Goal: Task Accomplishment & Management: Use online tool/utility

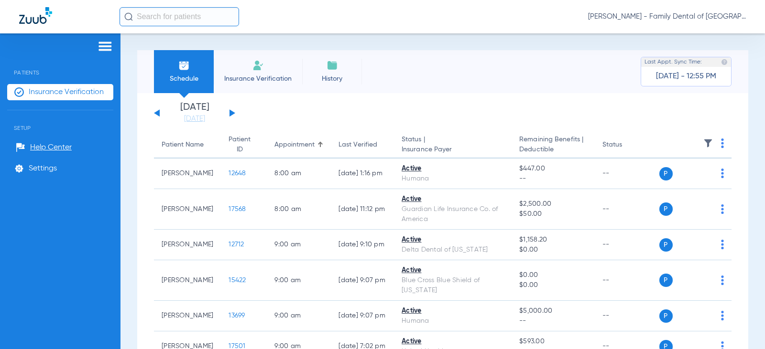
click at [263, 73] on li "Insurance Verification" at bounding box center [258, 71] width 88 height 43
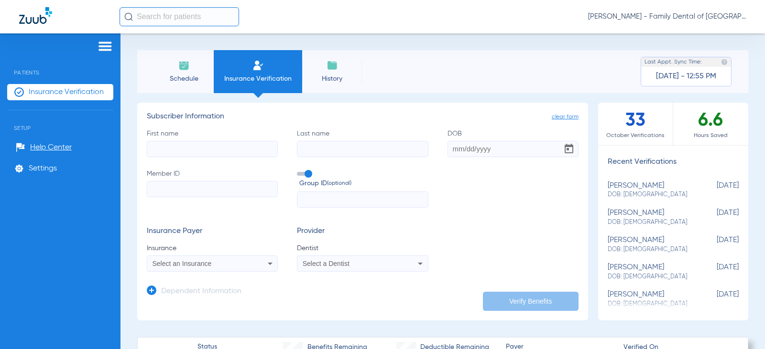
click at [201, 195] on input "Member ID" at bounding box center [212, 189] width 131 height 16
type input "F99"
drag, startPoint x: 173, startPoint y: 188, endPoint x: 106, endPoint y: 176, distance: 68.8
click at [109, 178] on div "Patients Insurance Verification Setup Help Center Settings Schedule Insurance V…" at bounding box center [382, 207] width 765 height 349
paste input "F99397992"
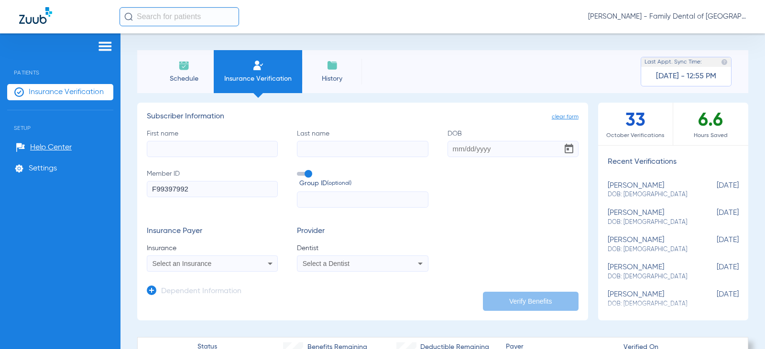
type input "F99397992"
click at [454, 148] on input "DOB" at bounding box center [512, 149] width 131 height 16
click at [467, 149] on input "08121975" at bounding box center [512, 149] width 131 height 16
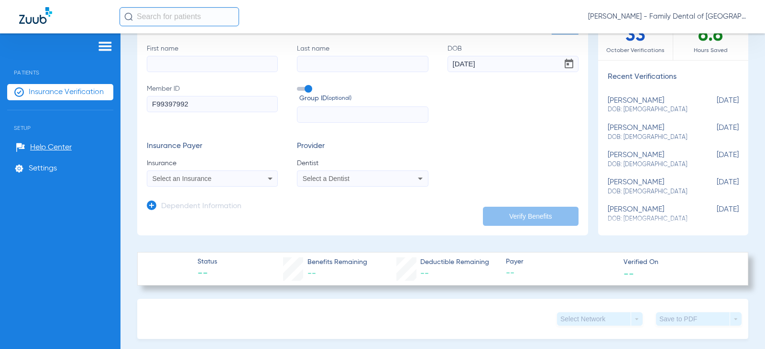
scroll to position [96, 0]
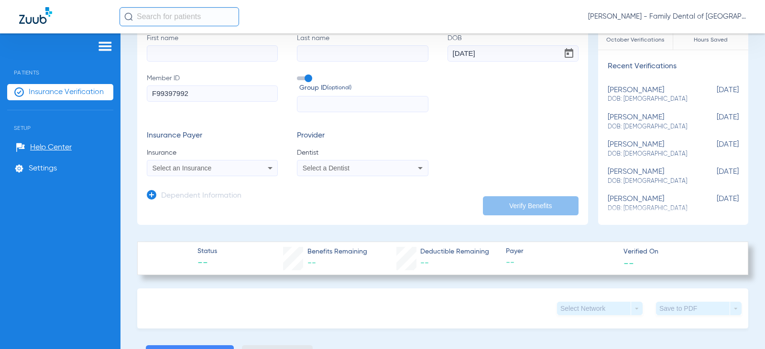
type input "[DATE]"
click at [337, 112] on input "text" at bounding box center [362, 104] width 131 height 16
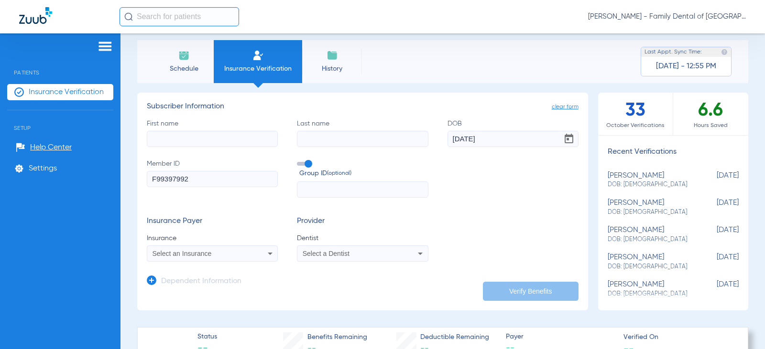
scroll to position [0, 0]
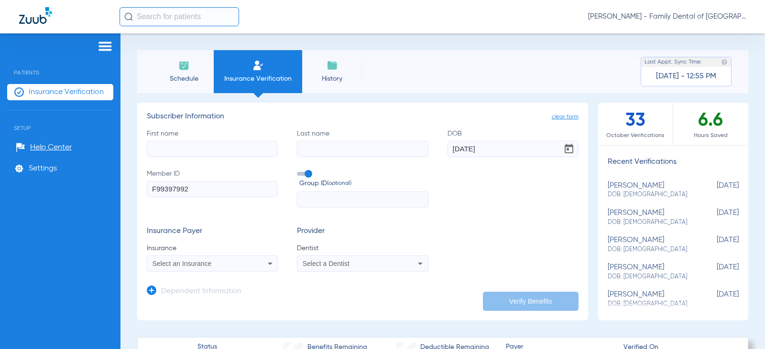
click at [270, 263] on icon at bounding box center [270, 264] width 5 height 2
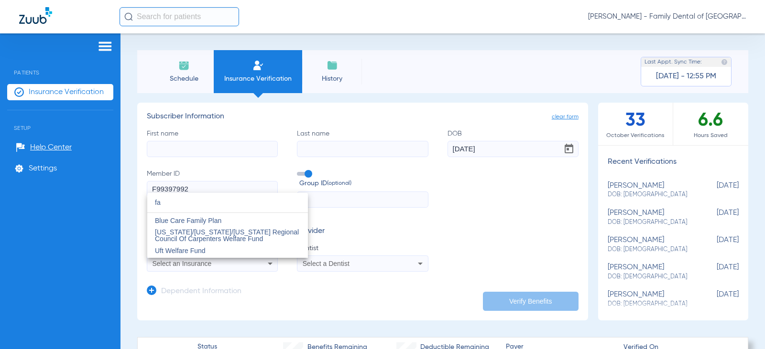
type input "f"
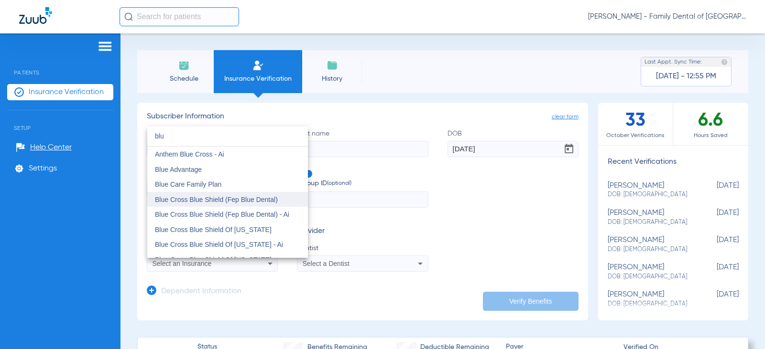
type input "blu"
click at [277, 198] on span "Blue Cross Blue Shield (Fep Blue Dental)" at bounding box center [216, 200] width 123 height 8
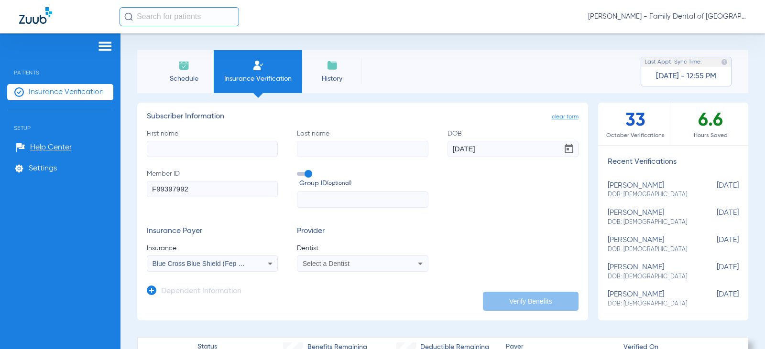
click at [345, 263] on span "Select a Dentist" at bounding box center [326, 264] width 47 height 8
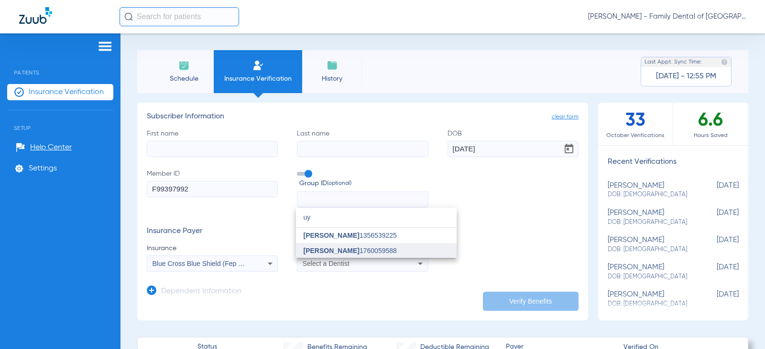
type input "uy"
click at [357, 253] on span "[PERSON_NAME] 1760059588" at bounding box center [349, 251] width 93 height 7
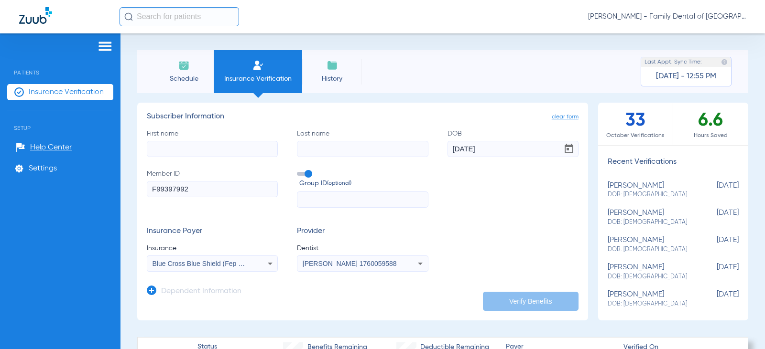
click at [517, 290] on app-dependent-form "Dependent Information" at bounding box center [363, 288] width 432 height 32
click at [199, 155] on input "First name" at bounding box center [212, 149] width 131 height 16
type input "[PERSON_NAME]"
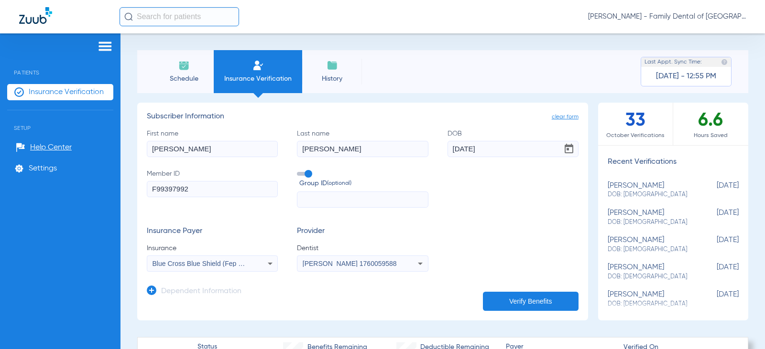
type input "[PERSON_NAME]"
click at [512, 302] on button "Verify Benefits" at bounding box center [531, 301] width 96 height 19
click at [343, 258] on div "[PERSON_NAME] 1760059588" at bounding box center [362, 263] width 130 height 11
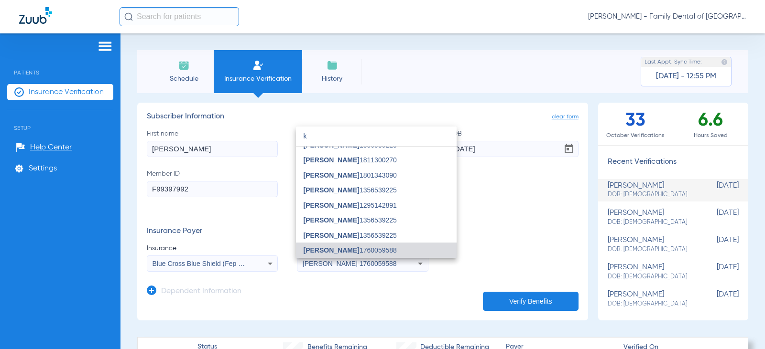
scroll to position [20, 0]
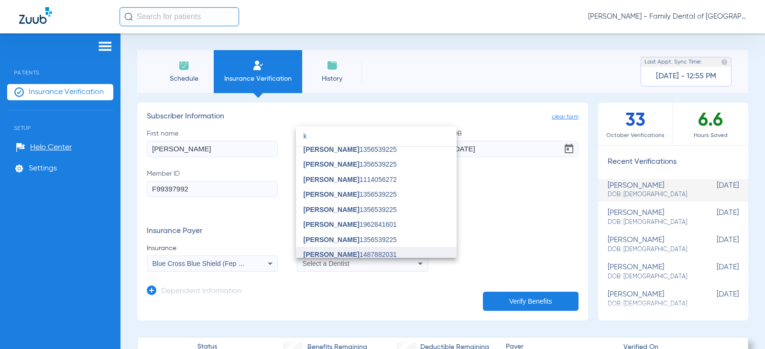
type input "k"
click at [344, 252] on span "[PERSON_NAME]" at bounding box center [331, 255] width 56 height 8
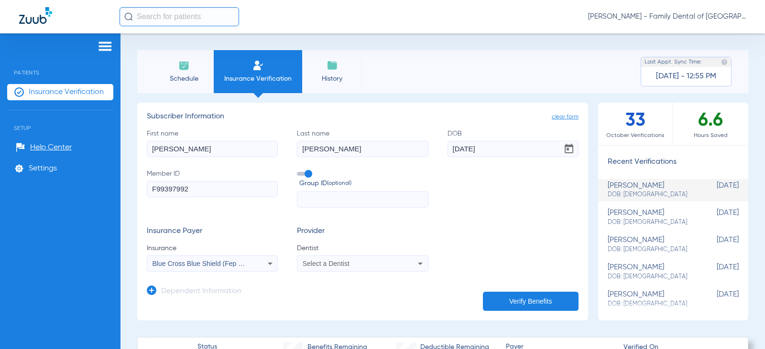
scroll to position [24, 0]
click at [553, 307] on button "Verify Benefits" at bounding box center [531, 301] width 96 height 19
